Goal: Transaction & Acquisition: Purchase product/service

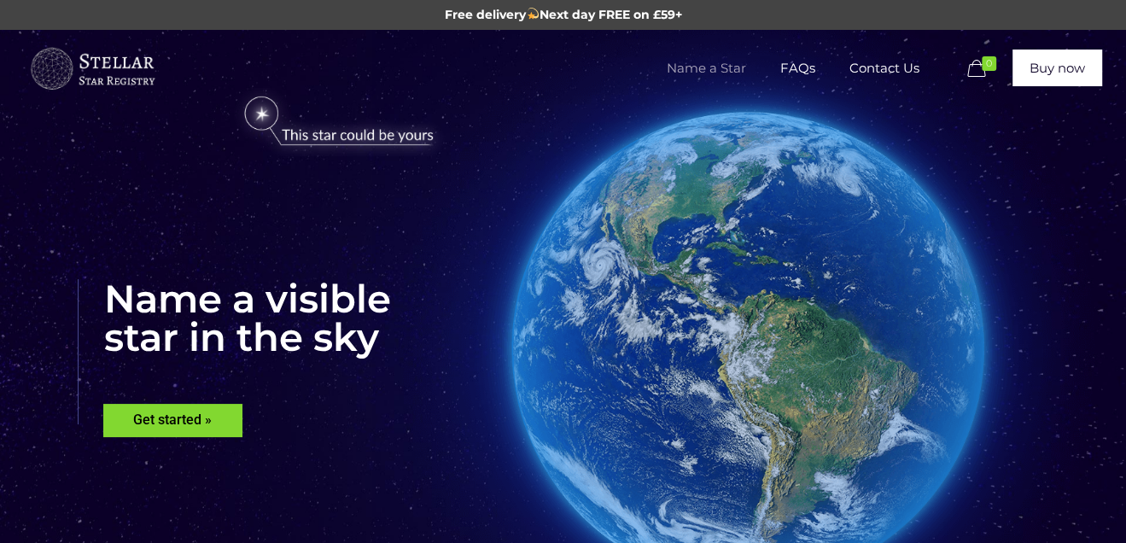
click at [707, 67] on span "Name a Star" at bounding box center [706, 68] width 114 height 51
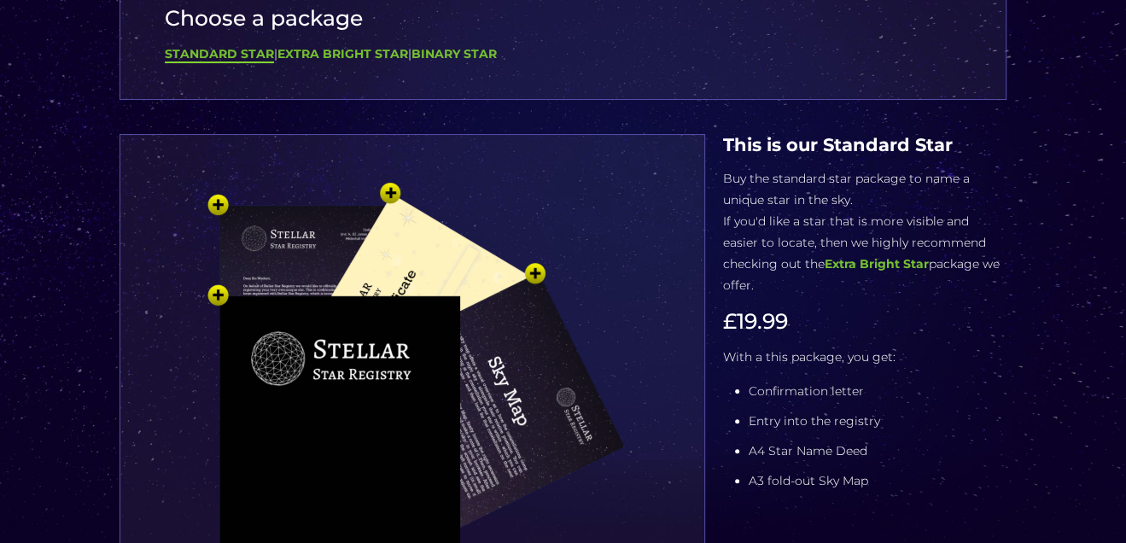
scroll to position [341, 0]
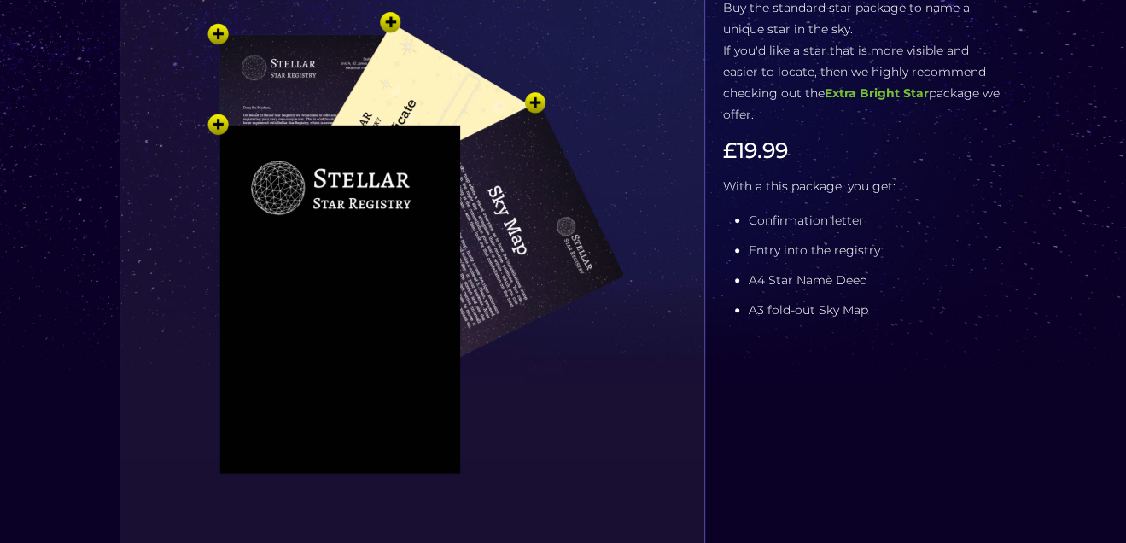
click at [502, 224] on img at bounding box center [412, 288] width 512 height 563
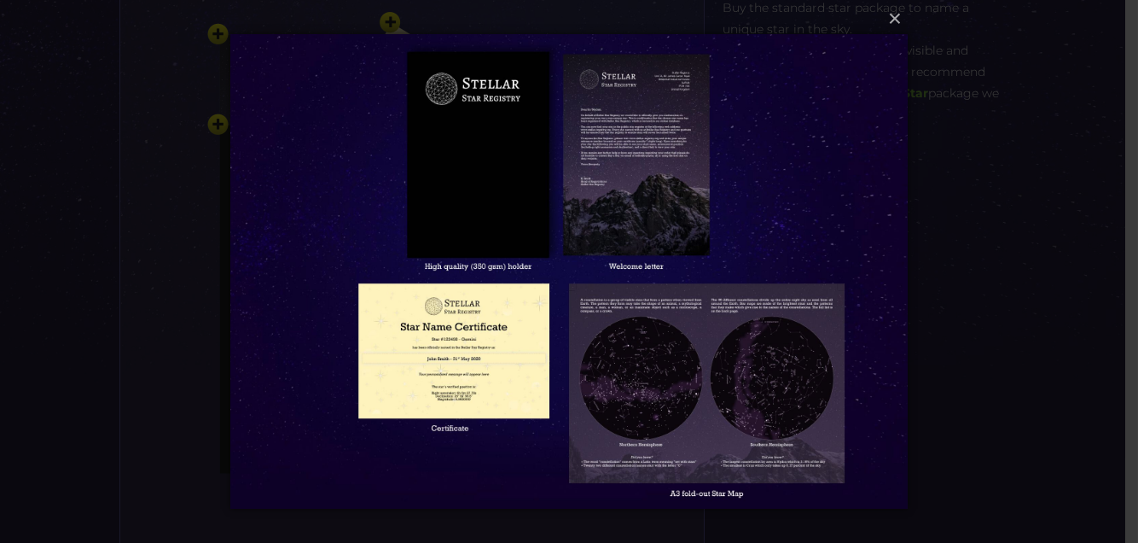
click at [737, 214] on img at bounding box center [569, 271] width 678 height 543
click at [898, 22] on button "×" at bounding box center [569, 19] width 678 height 38
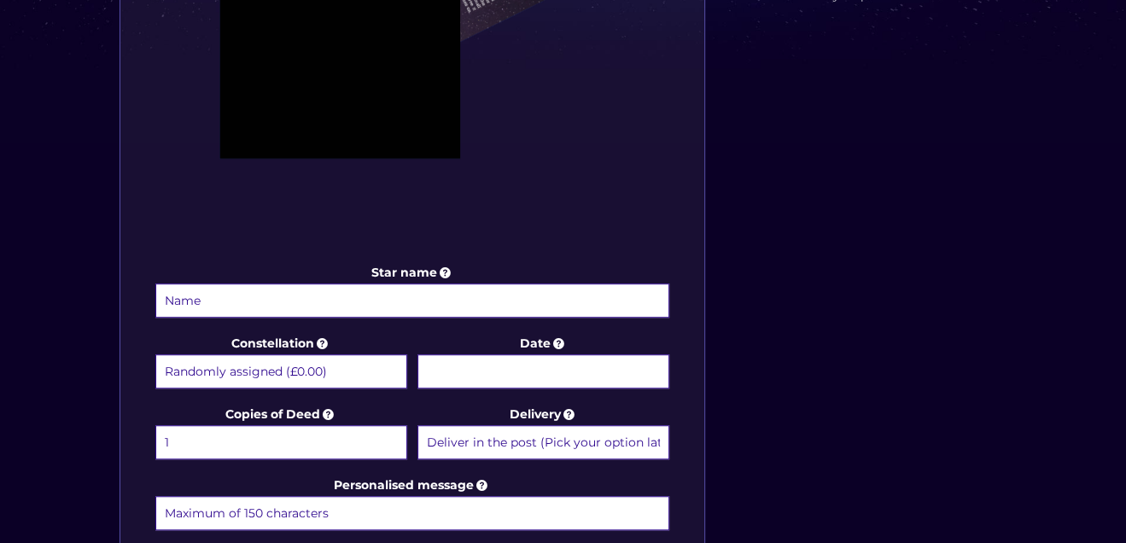
scroll to position [682, 0]
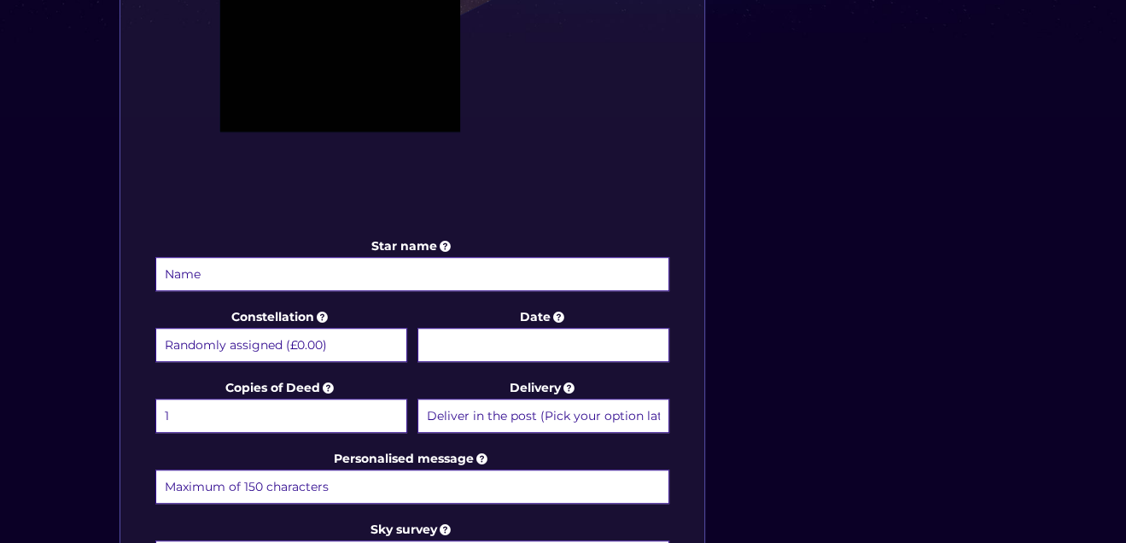
click at [346, 333] on select "Randomly assigned (£0.00) Aquarius - 20 Jan - 18 Feb (+£9.99) Aries - 21 Mar - …" at bounding box center [281, 345] width 252 height 34
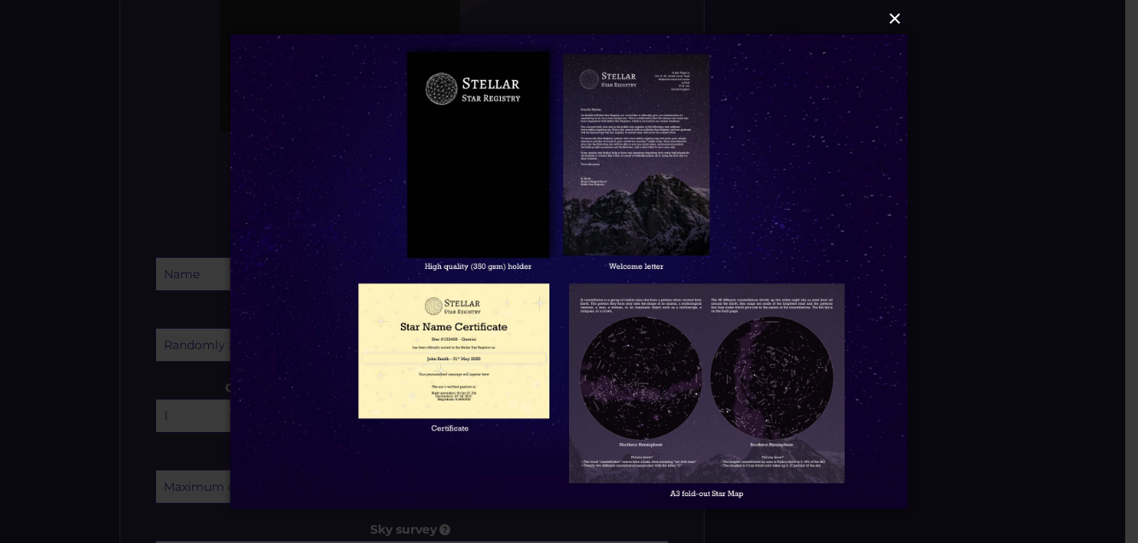
click at [905, 9] on button "×" at bounding box center [569, 19] width 678 height 38
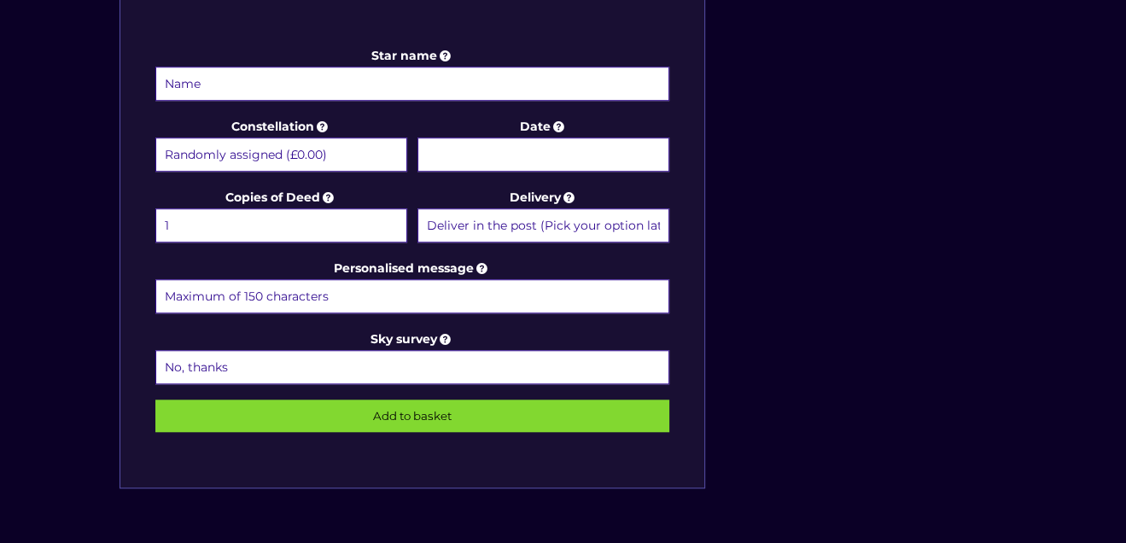
scroll to position [1024, 0]
